Goal: Find contact information: Find contact information

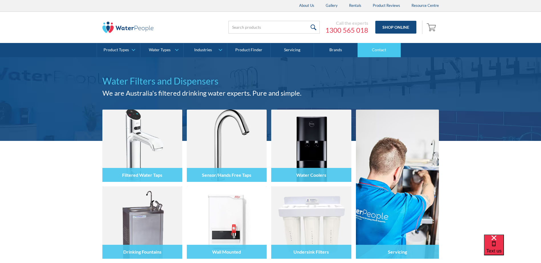
click at [380, 47] on link "Contact" at bounding box center [378, 50] width 43 height 14
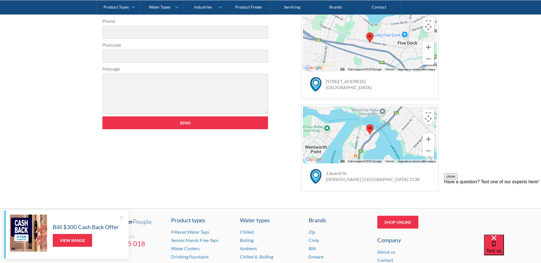
scroll to position [377, 0]
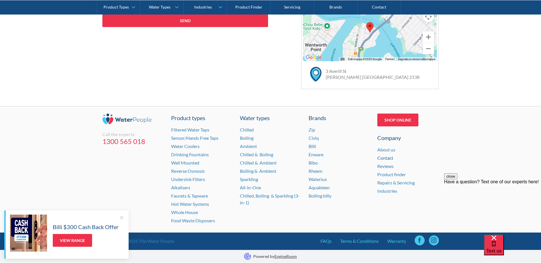
click at [382, 158] on link "Contact" at bounding box center [385, 157] width 16 height 5
